Goal: Task Accomplishment & Management: Complete application form

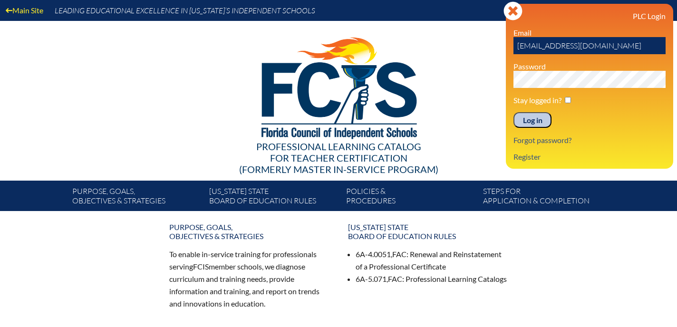
click at [594, 45] on input "mmcabe@lhps.org" at bounding box center [589, 45] width 152 height 17
type input "mmcabe@lhps.org"
click at [520, 124] on input "Log in" at bounding box center [532, 120] width 38 height 16
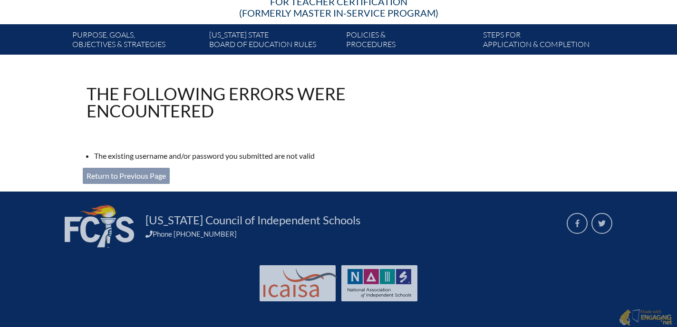
scroll to position [157, 0]
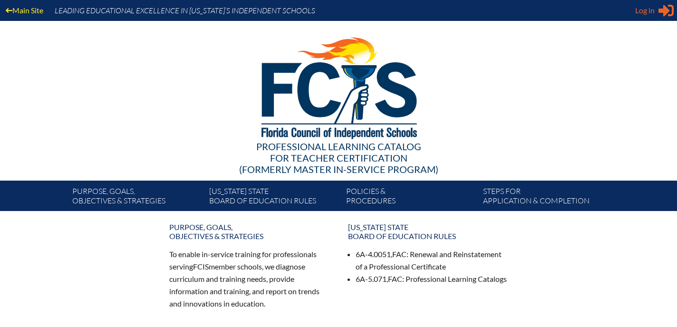
click at [659, 13] on icon "Sign in or register" at bounding box center [665, 10] width 15 height 15
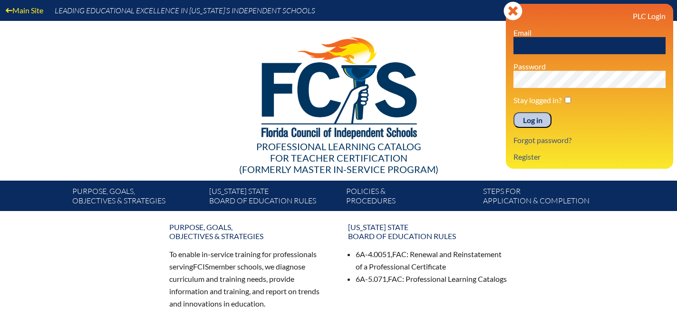
click at [557, 45] on input "text" at bounding box center [589, 45] width 152 height 17
type input "[EMAIL_ADDRESS][DOMAIN_NAME]"
click at [526, 123] on input "Log in" at bounding box center [532, 120] width 38 height 16
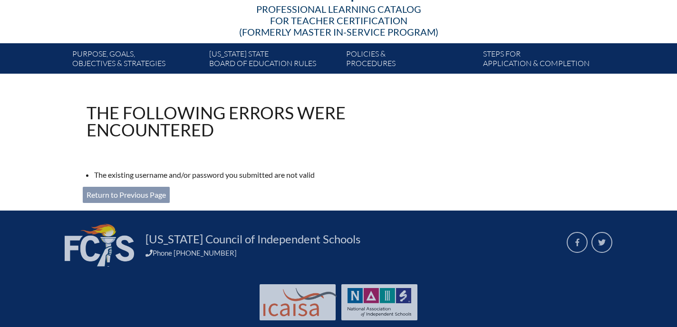
scroll to position [158, 0]
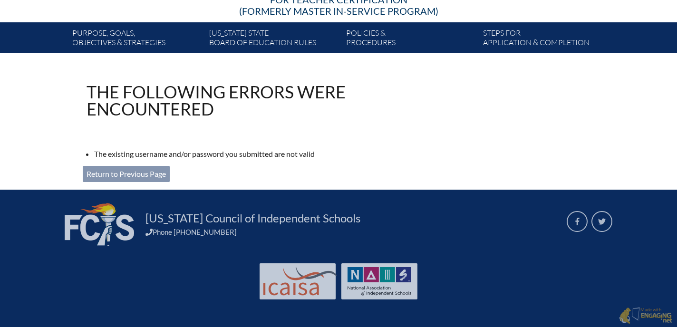
click at [148, 171] on link "Return to Previous Page" at bounding box center [126, 174] width 87 height 16
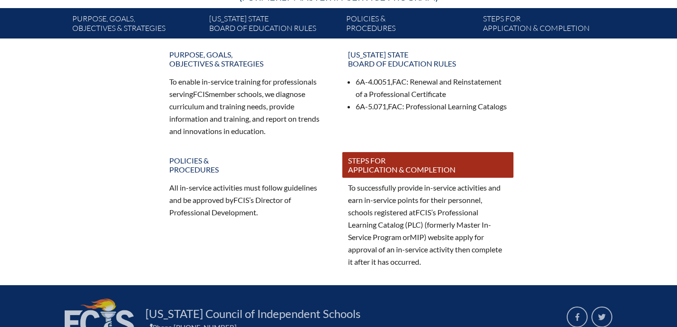
scroll to position [174, 0]
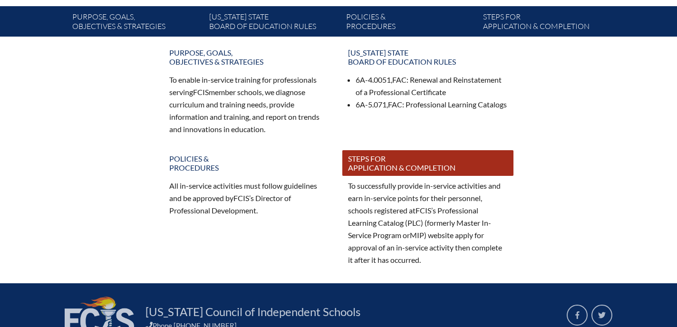
click at [368, 160] on link "Steps for application & completion" at bounding box center [427, 163] width 171 height 26
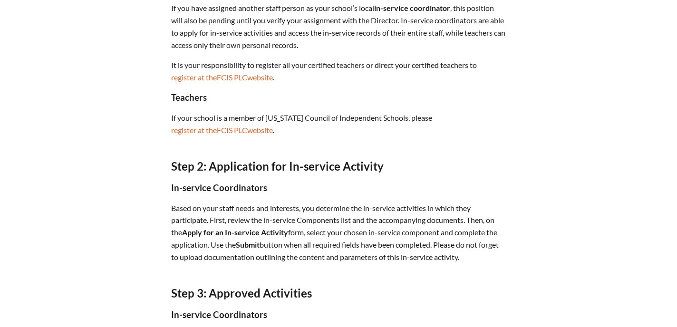
scroll to position [471, 0]
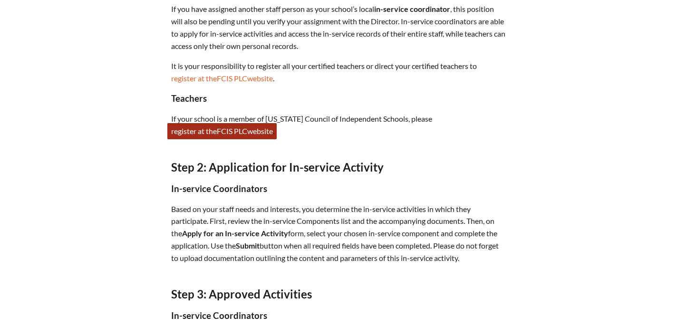
click at [266, 134] on link "register at the FCIS PLC website" at bounding box center [221, 131] width 109 height 16
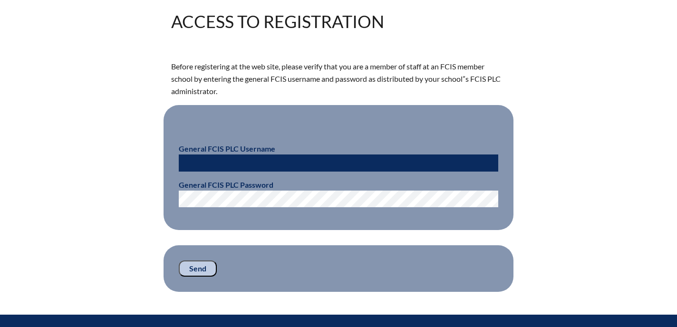
scroll to position [231, 0]
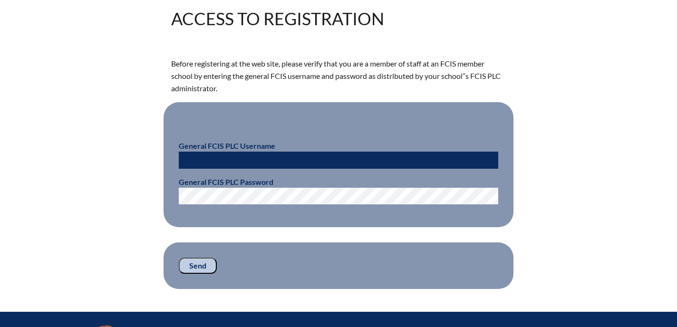
click at [236, 161] on input "text" at bounding box center [338, 160] width 319 height 17
type input "[EMAIL_ADDRESS][DOMAIN_NAME]"
click at [201, 266] on input "Send" at bounding box center [198, 266] width 38 height 16
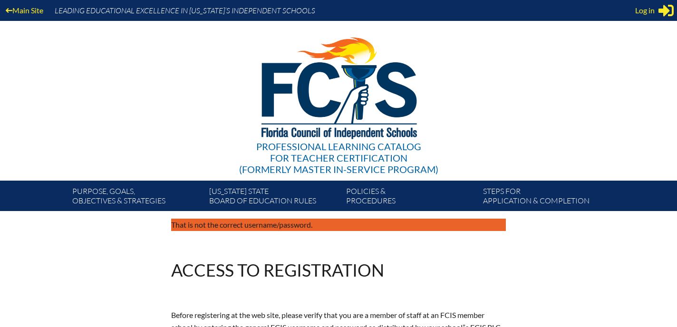
scroll to position [209, 0]
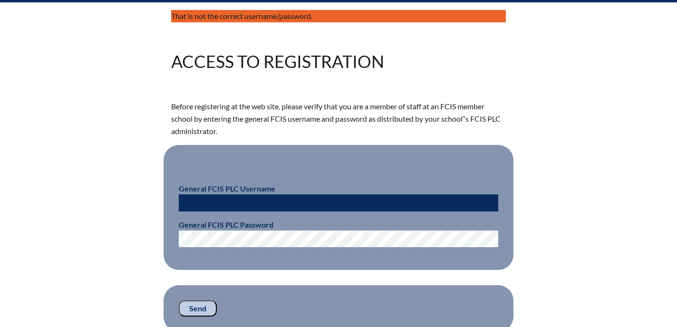
click at [222, 199] on input "text" at bounding box center [338, 202] width 319 height 17
click at [241, 118] on p "Before registering at the web site, please verify that you are a member of staf…" at bounding box center [338, 118] width 335 height 37
